Goal: Check status: Check status

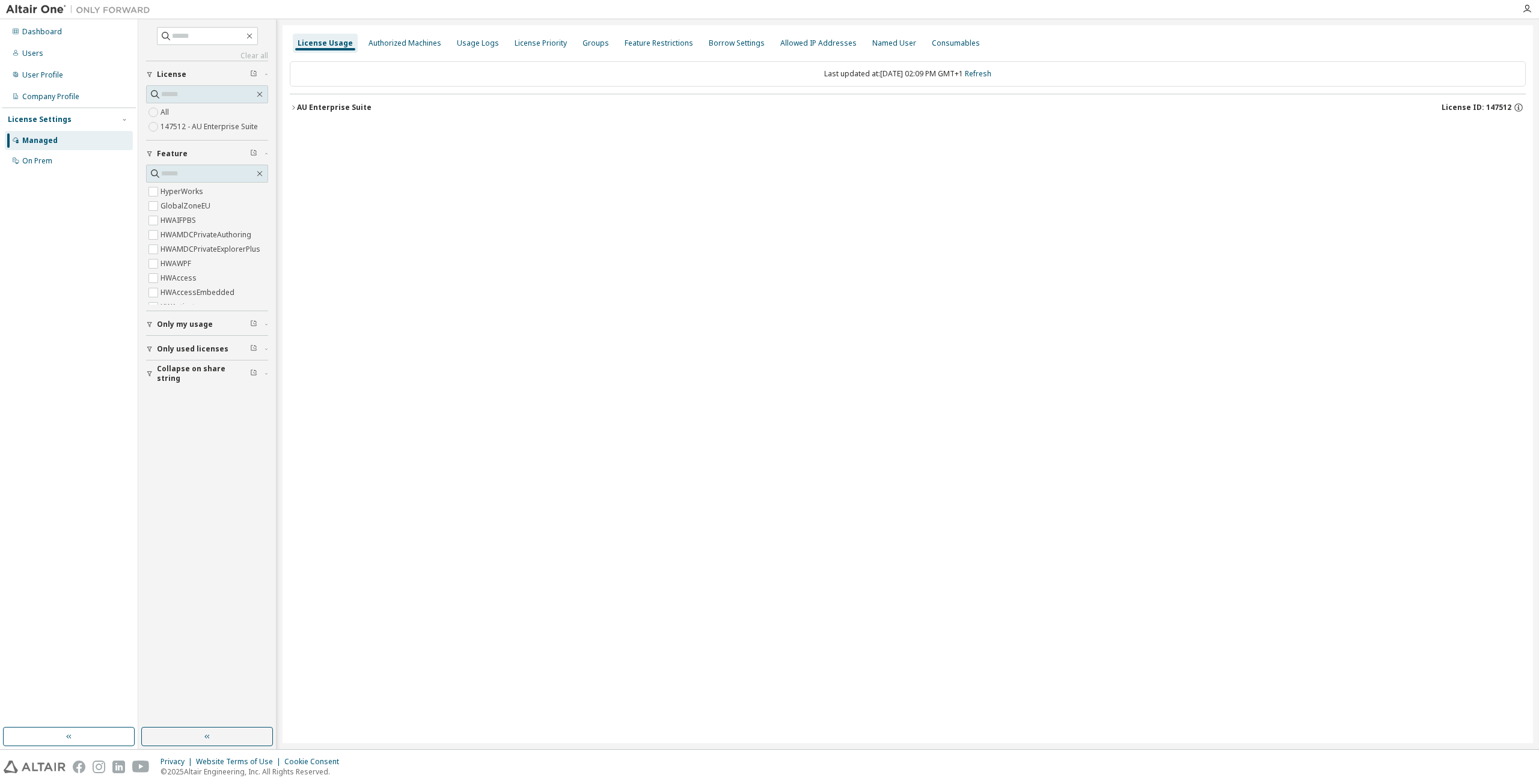
click at [298, 110] on div "AU Enterprise Suite" at bounding box center [334, 108] width 74 height 9
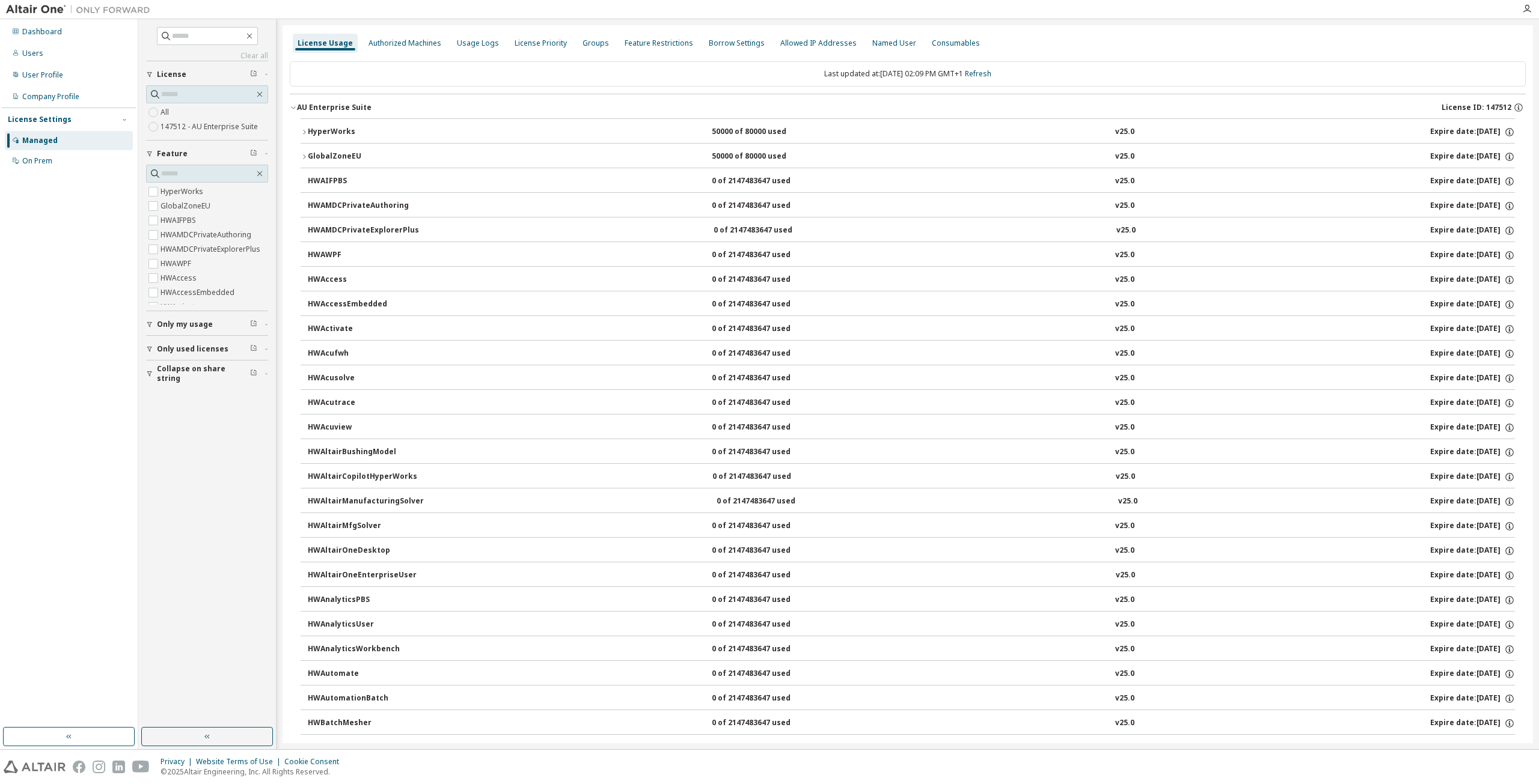
click at [361, 130] on div "HyperWorks" at bounding box center [362, 132] width 108 height 11
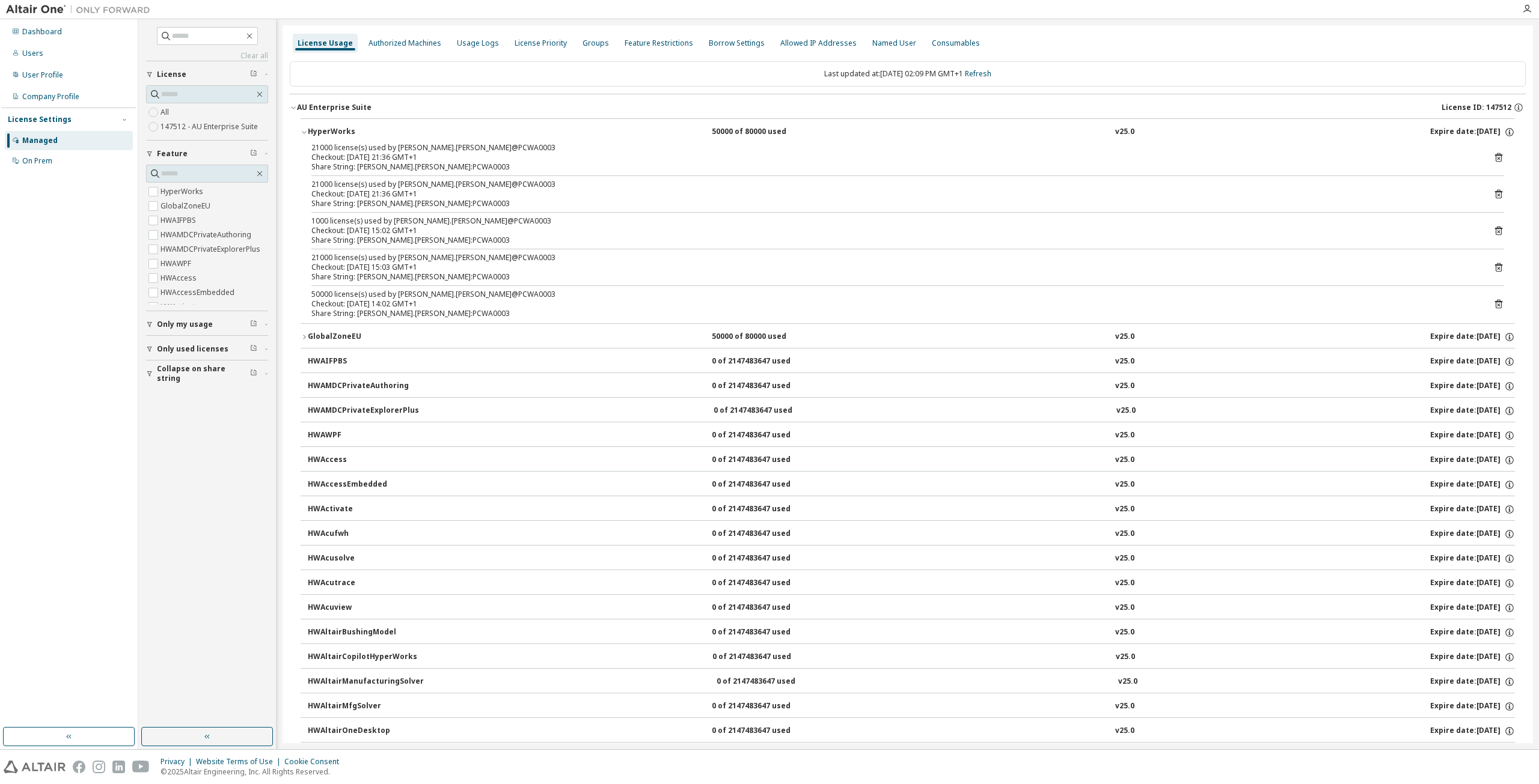
click at [387, 278] on div "Share String: [PERSON_NAME].[PERSON_NAME]:PCWA0003" at bounding box center [893, 277] width 1164 height 9
click at [383, 304] on div "Checkout: [DATE] 14:02 GMT+1" at bounding box center [893, 304] width 1164 height 9
click at [945, 290] on div "50000 license(s) used by [PERSON_NAME].[PERSON_NAME]@PCWA0003" at bounding box center [893, 294] width 1164 height 9
click at [1495, 302] on icon at bounding box center [1498, 304] width 7 height 9
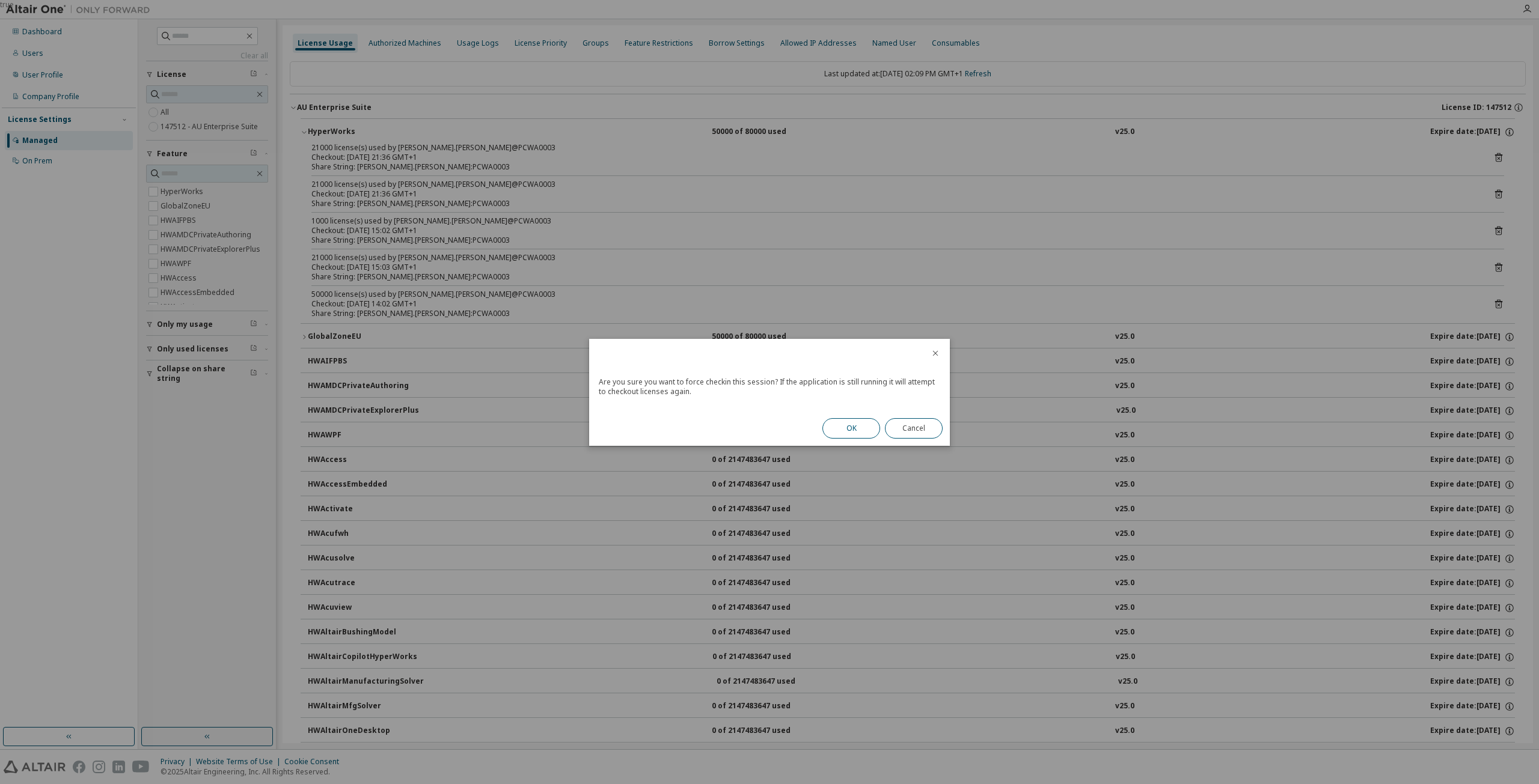
click at [872, 425] on button "OK" at bounding box center [851, 428] width 58 height 21
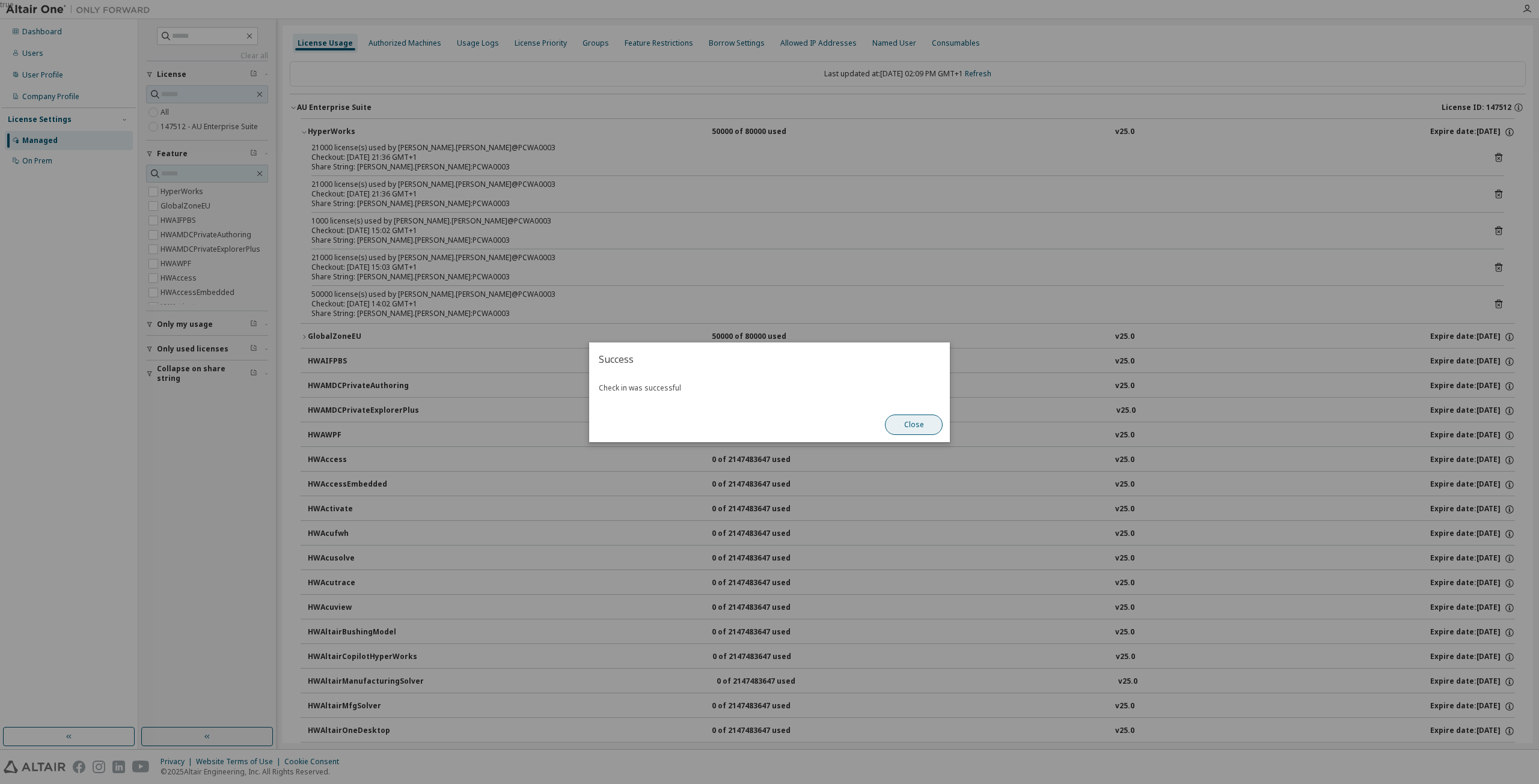
click at [913, 427] on button "Close" at bounding box center [913, 425] width 58 height 21
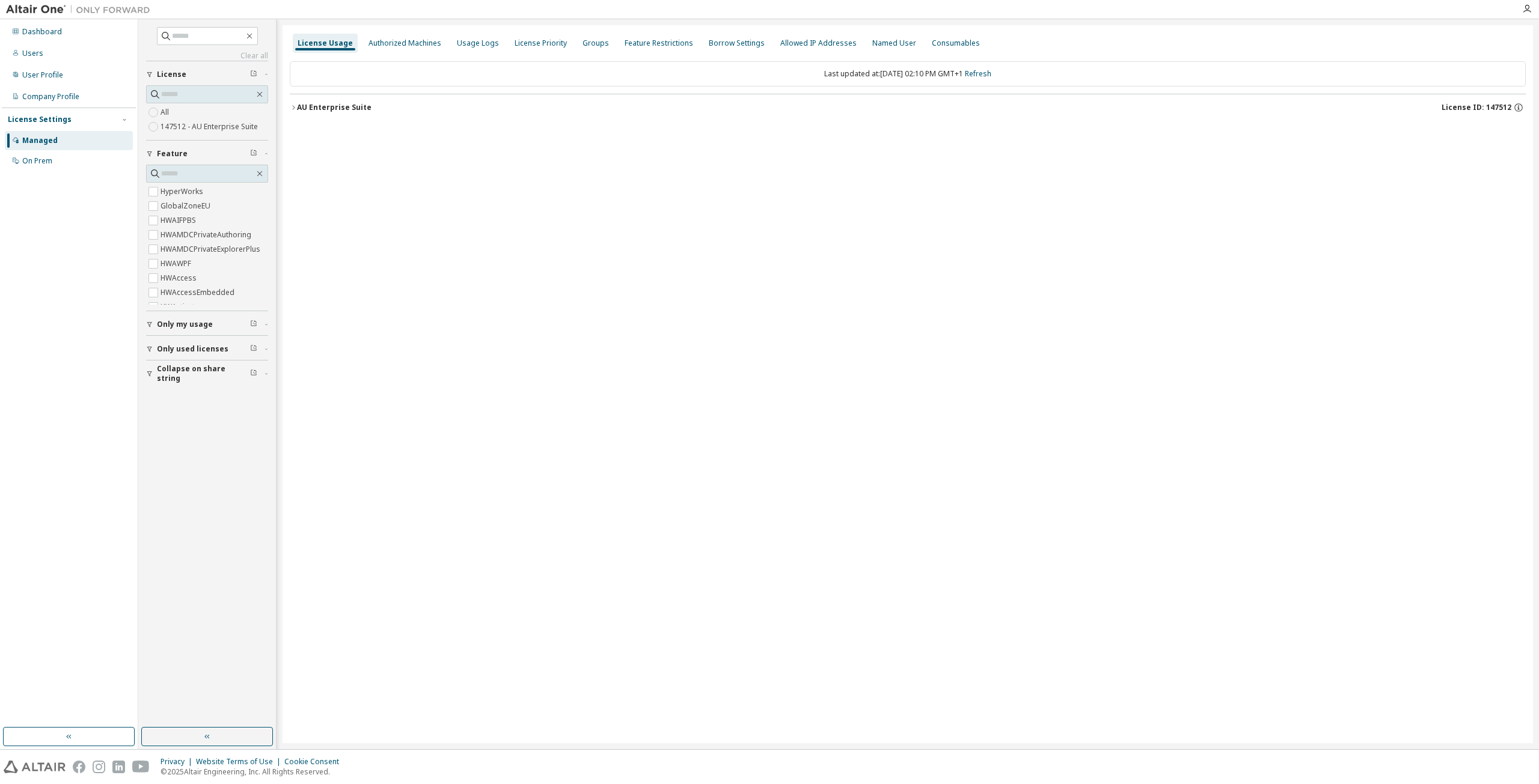
click at [348, 111] on div "AU Enterprise Suite" at bounding box center [334, 108] width 74 height 9
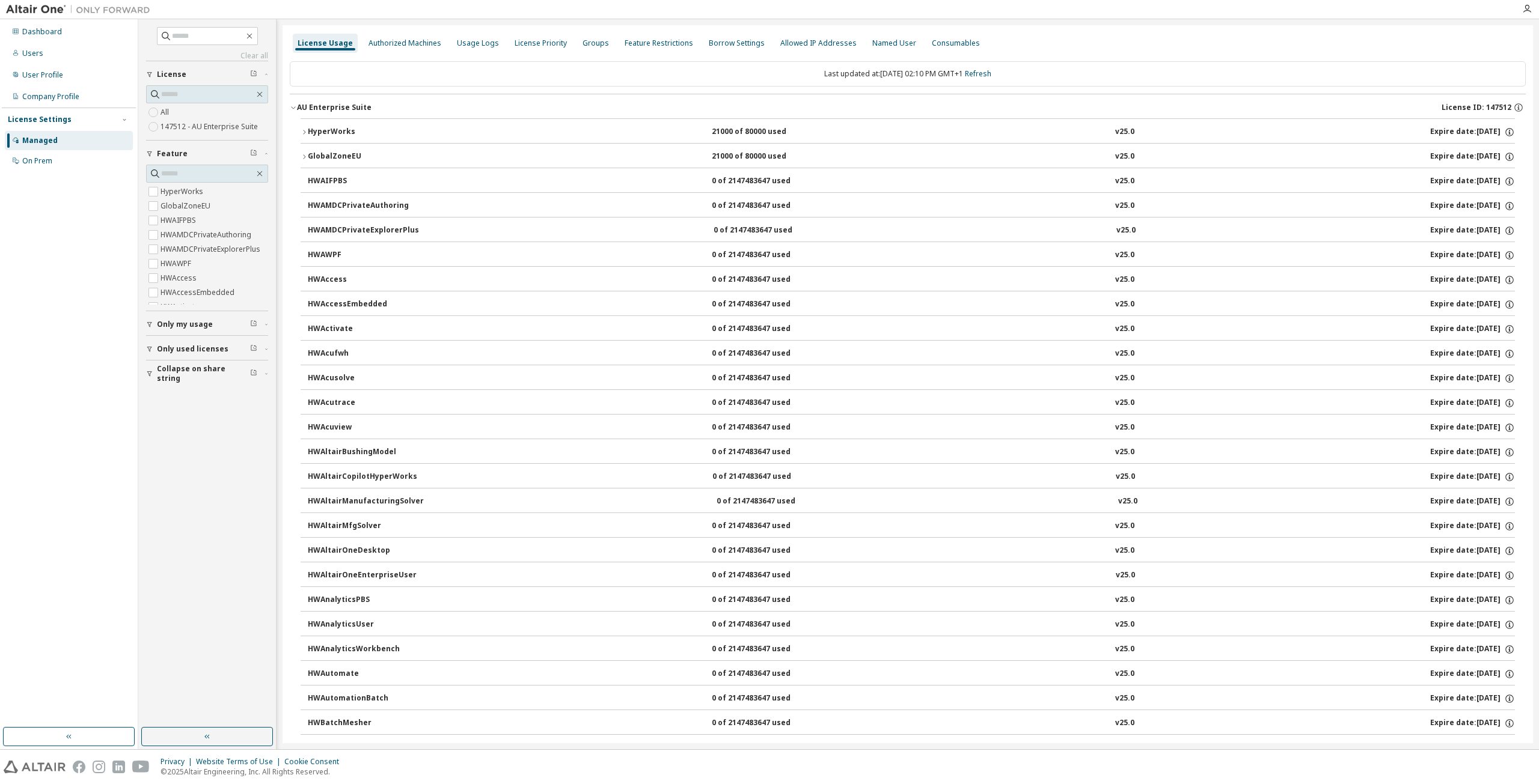
click at [342, 136] on div "HyperWorks" at bounding box center [362, 132] width 108 height 11
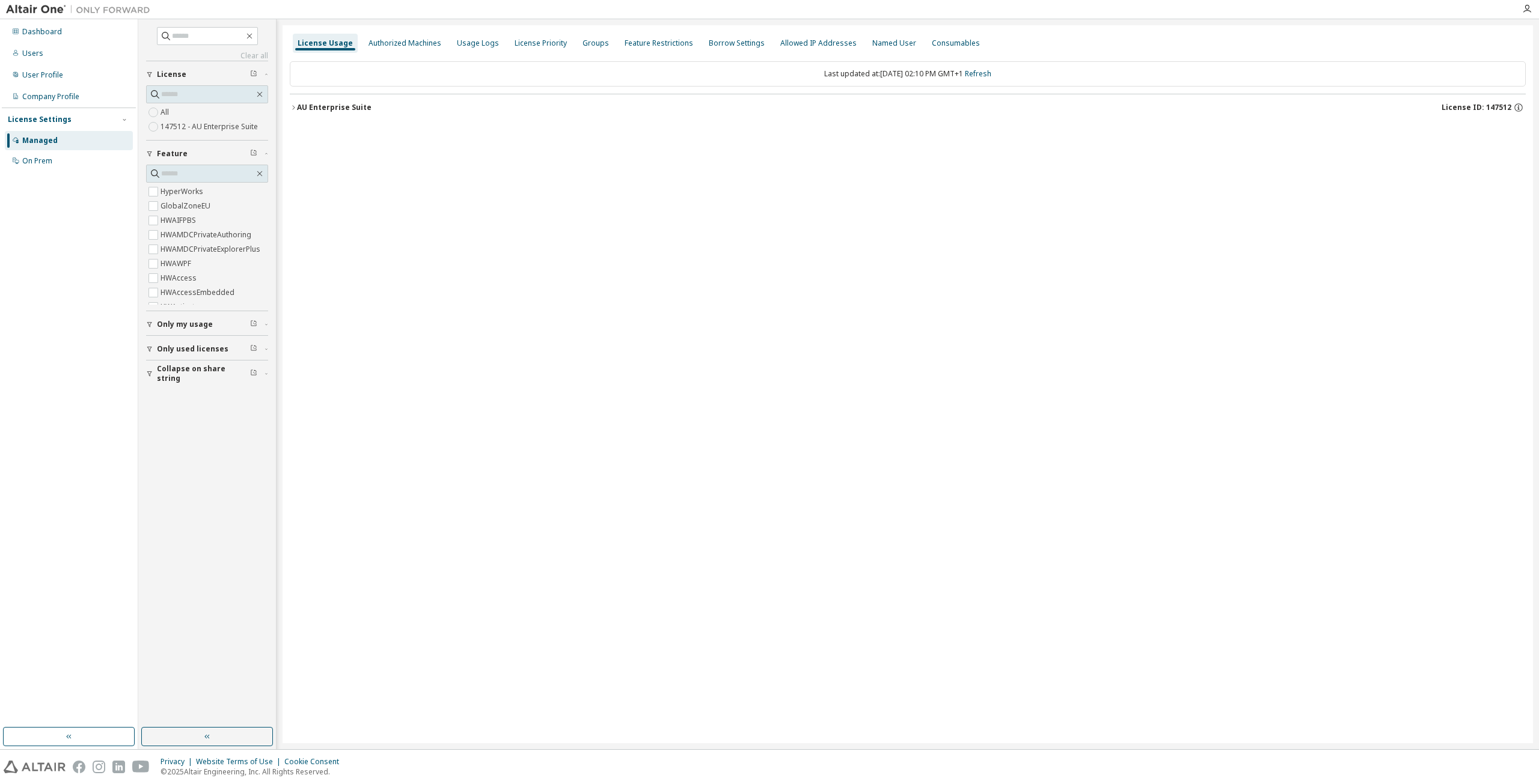
click at [382, 112] on div "AU Enterprise Suite License ID: 147512" at bounding box center [911, 108] width 1229 height 11
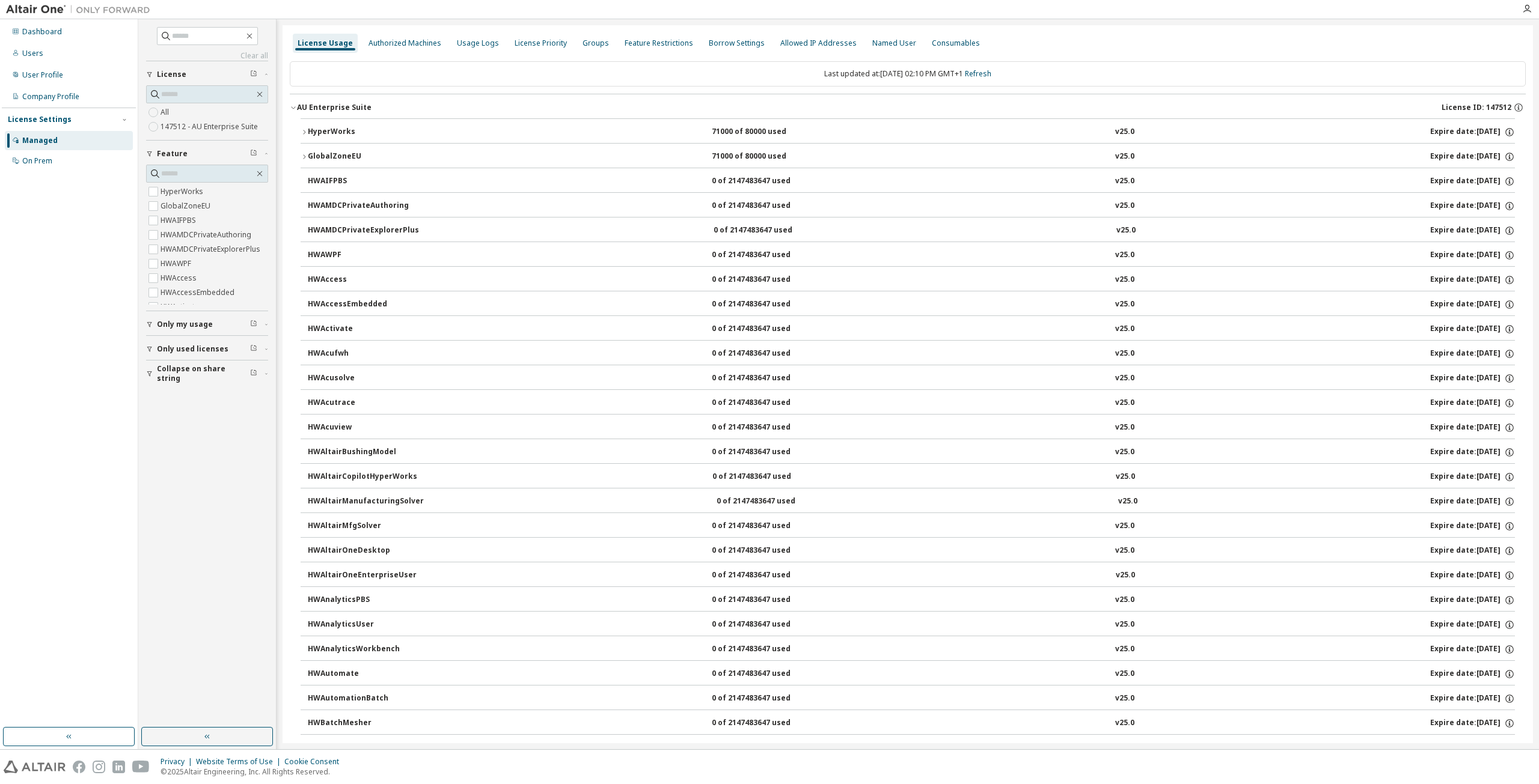
click at [379, 125] on button "HyperWorks 71000 of 80000 used v25.0 Expire date: 2026-07-25" at bounding box center [907, 132] width 1215 height 27
